Goal: Task Accomplishment & Management: Manage account settings

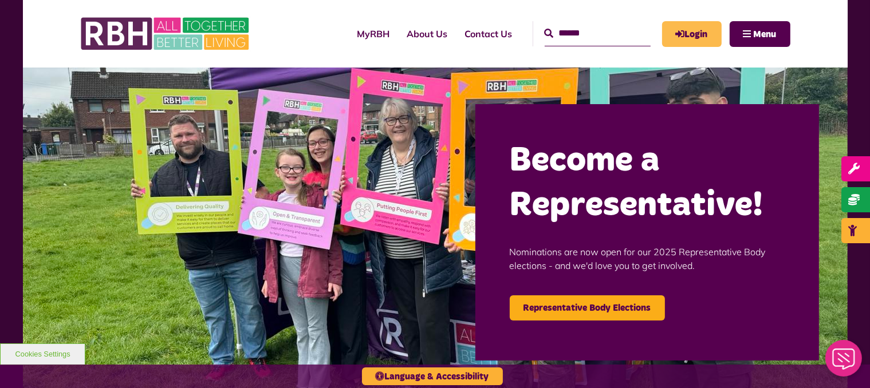
click at [700, 34] on link "Login" at bounding box center [692, 34] width 60 height 26
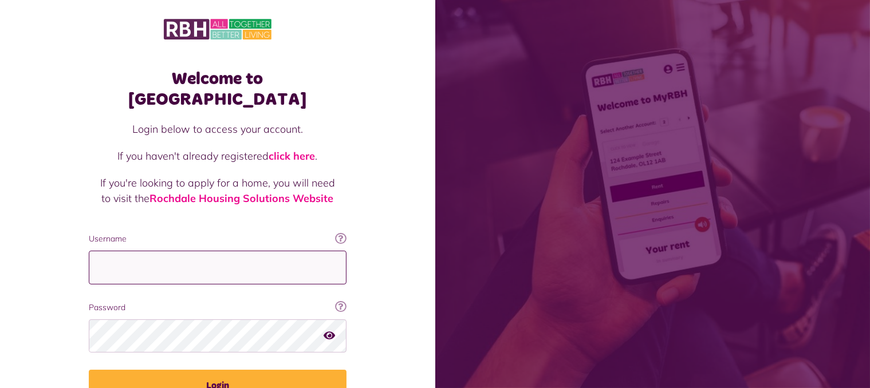
click at [151, 251] on input "Username" at bounding box center [218, 268] width 258 height 34
type input "**********"
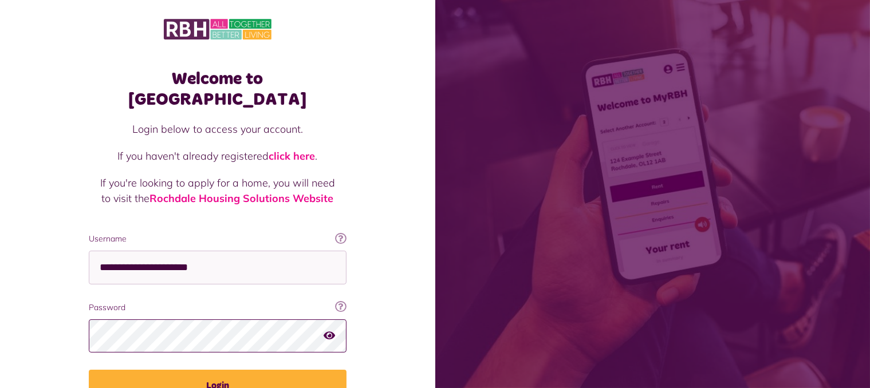
click at [89, 370] on button "Login" at bounding box center [218, 386] width 258 height 32
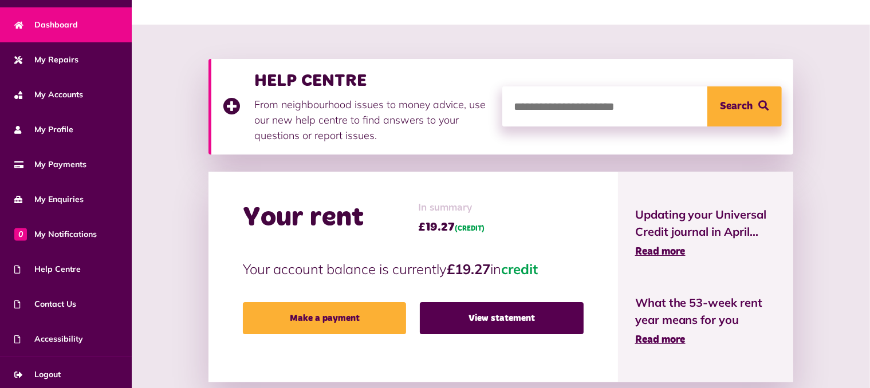
scroll to position [74, 0]
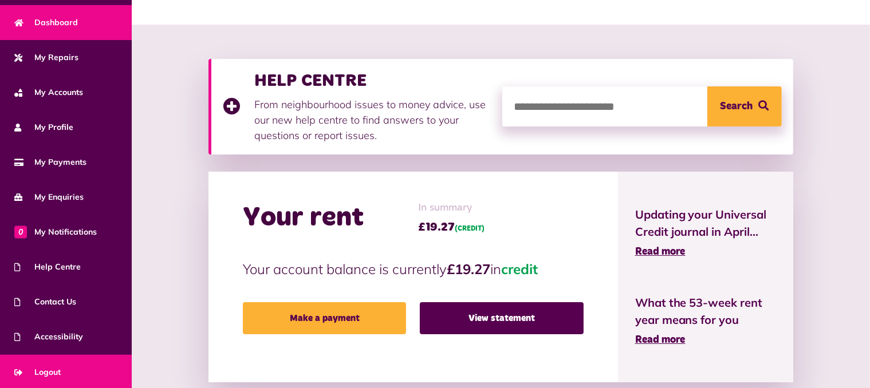
click at [60, 367] on span "Logout" at bounding box center [37, 372] width 46 height 12
